Goal: Information Seeking & Learning: Learn about a topic

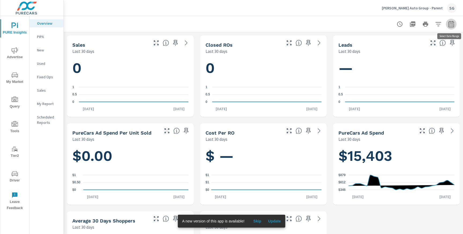
click at [450, 25] on icon "button" at bounding box center [451, 24] width 6 height 6
select select "Last 30 days"
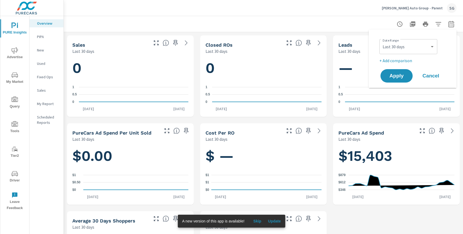
click at [408, 61] on p "+ Add comparison" at bounding box center [414, 60] width 69 height 6
select select "Previous period"
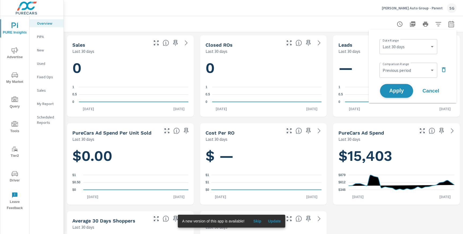
click at [395, 92] on span "Apply" at bounding box center [397, 90] width 22 height 5
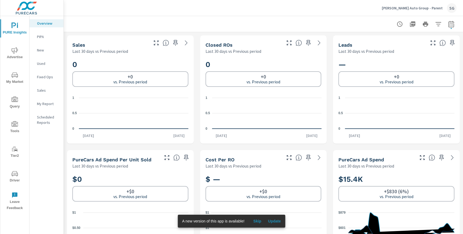
click at [19, 52] on span "Advertise" at bounding box center [15, 53] width 26 height 13
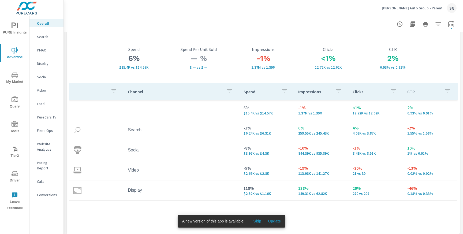
scroll to position [19, 0]
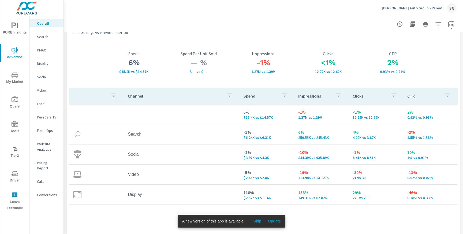
click at [47, 38] on p "Search" at bounding box center [48, 36] width 22 height 5
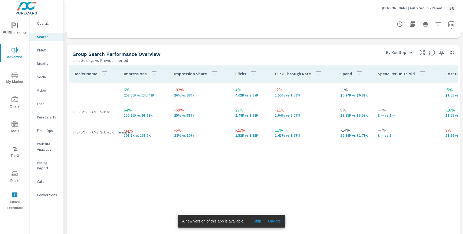
click at [42, 47] on p "PMAX" at bounding box center [48, 49] width 22 height 5
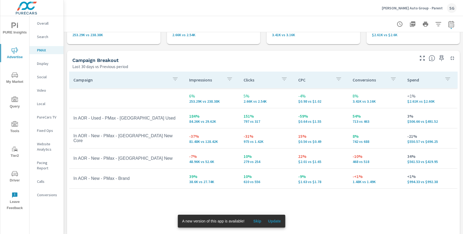
scroll to position [40, 0]
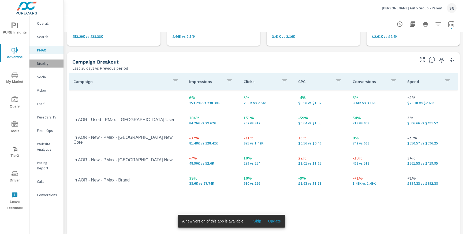
click at [42, 67] on div "Display" at bounding box center [46, 64] width 34 height 8
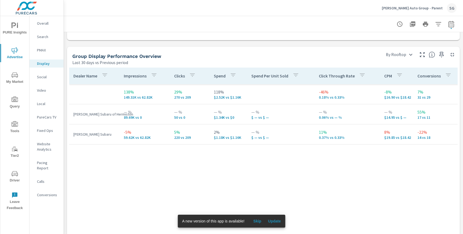
scroll to position [276, 0]
click at [110, 115] on p "[PERSON_NAME] Subaru of Hermiston" at bounding box center [94, 113] width 42 height 5
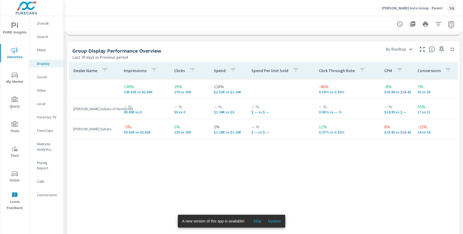
click at [45, 77] on p "Social" at bounding box center [48, 76] width 22 height 5
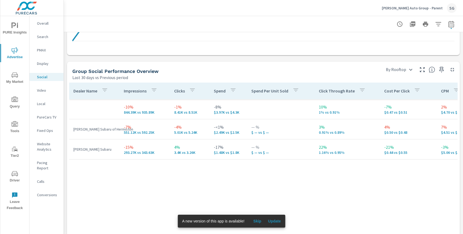
scroll to position [264, 0]
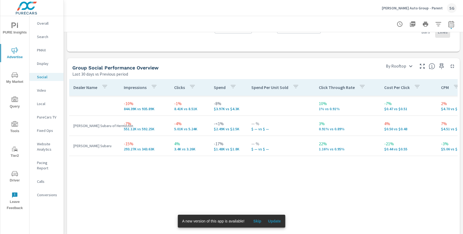
click at [415, 10] on p "[PERSON_NAME] Auto Group - Parent" at bounding box center [412, 8] width 61 height 5
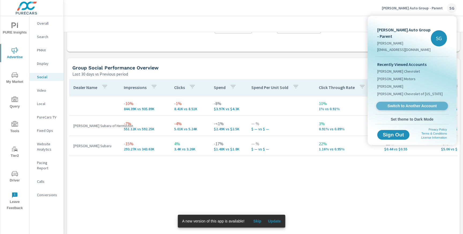
click at [393, 102] on link "Switch to Another Account" at bounding box center [413, 106] width 72 height 8
